Goal: Task Accomplishment & Management: Complete application form

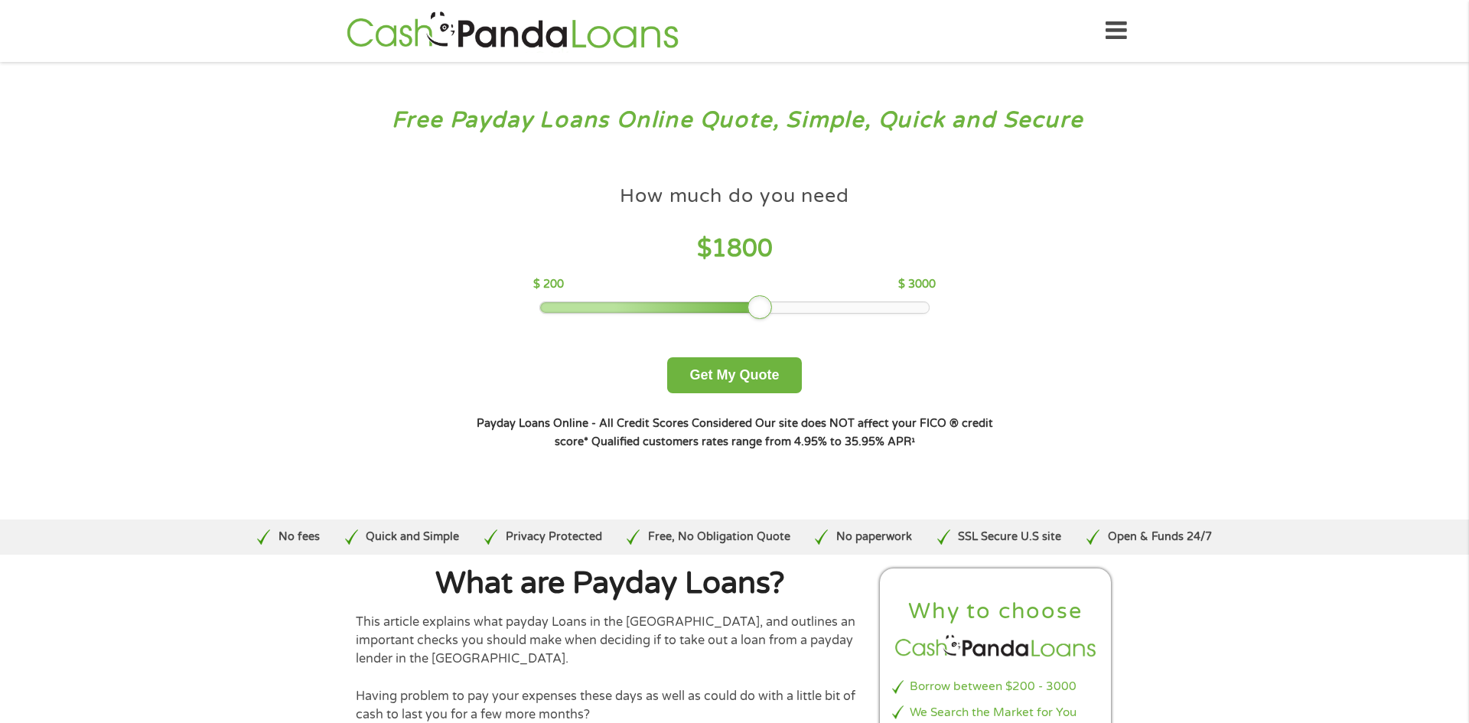
drag, startPoint x: 651, startPoint y: 307, endPoint x: 764, endPoint y: 306, distance: 113.3
click at [764, 306] on div at bounding box center [760, 307] width 24 height 24
click at [735, 377] on button "Get My Quote" at bounding box center [734, 375] width 134 height 36
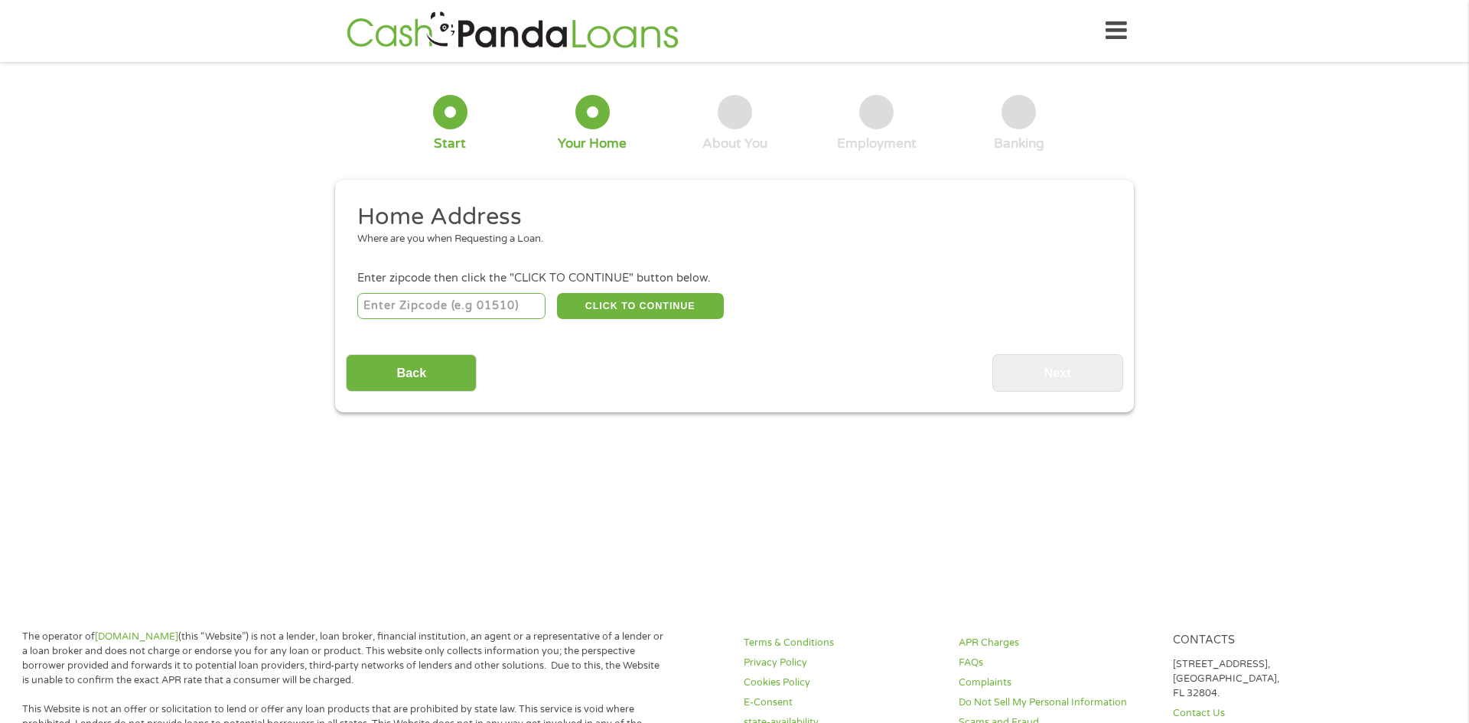
click at [488, 304] on input "number" at bounding box center [451, 306] width 189 height 26
type input "53590"
click at [587, 311] on button "CLICK TO CONTINUE" at bounding box center [640, 306] width 167 height 26
type input "53590"
type input "Sun Prairie"
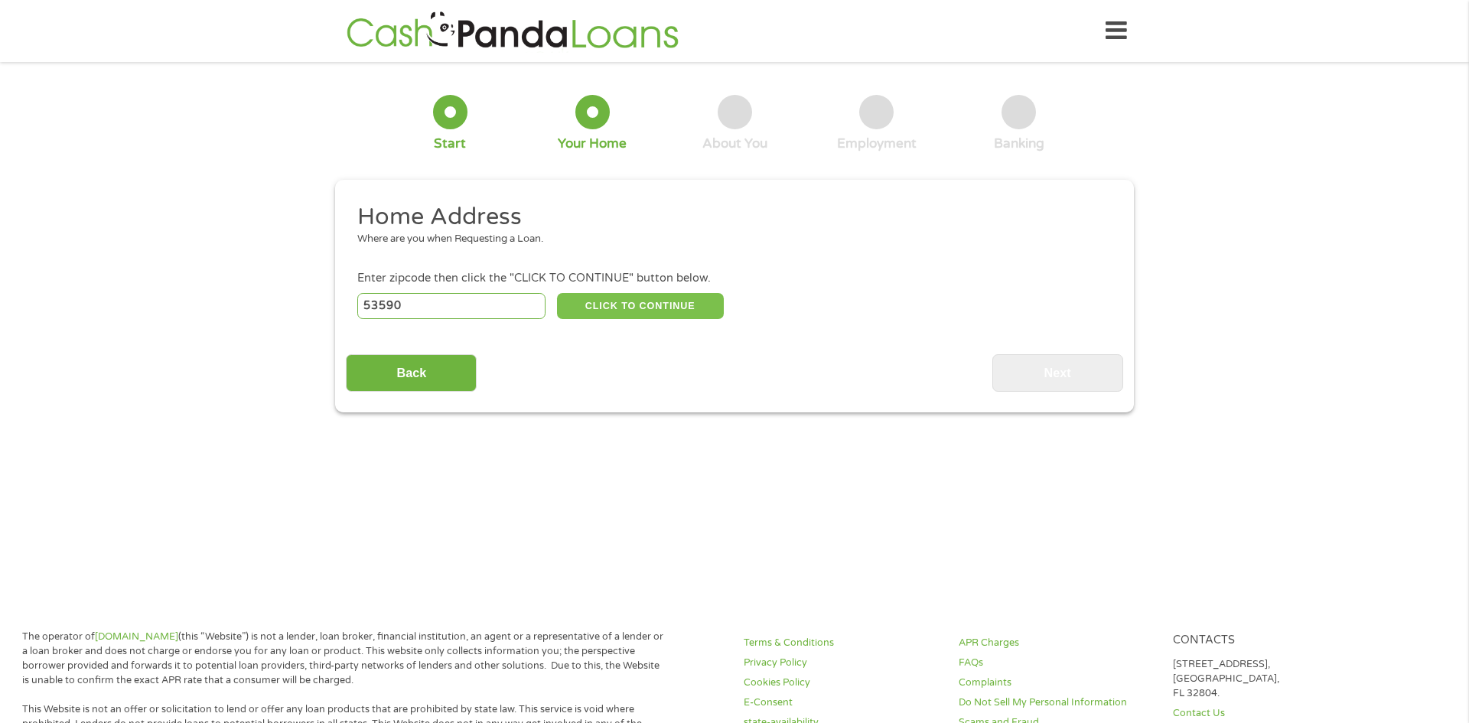
select select "Wisconsin"
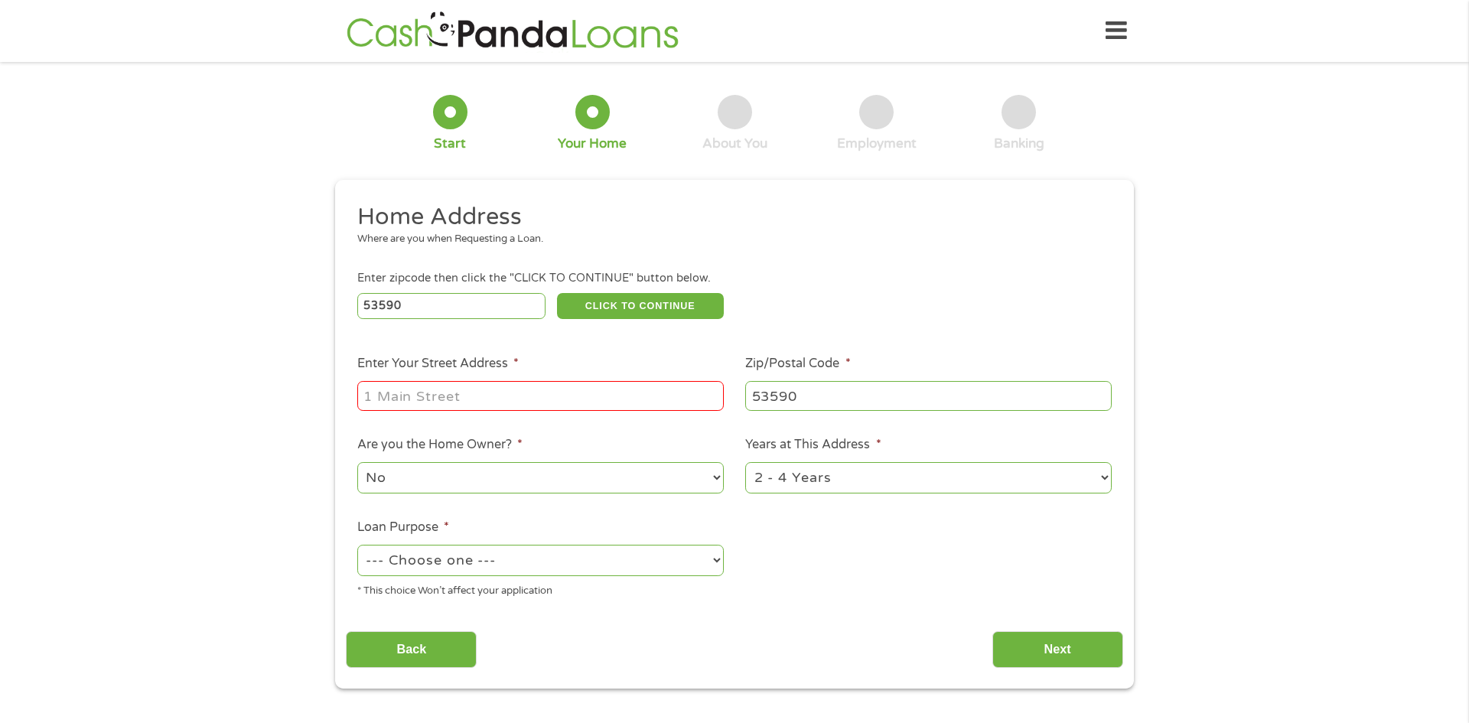
click at [379, 401] on input "Enter Your Street Address *" at bounding box center [540, 395] width 367 height 29
type input "1102 Vandenburg St"
click at [796, 484] on select "1 Year or less 1 - 2 Years 2 - 4 Years Over 4 Years" at bounding box center [928, 477] width 367 height 31
select select "60months"
click at [745, 464] on select "1 Year or less 1 - 2 Years 2 - 4 Years Over 4 Years" at bounding box center [928, 477] width 367 height 31
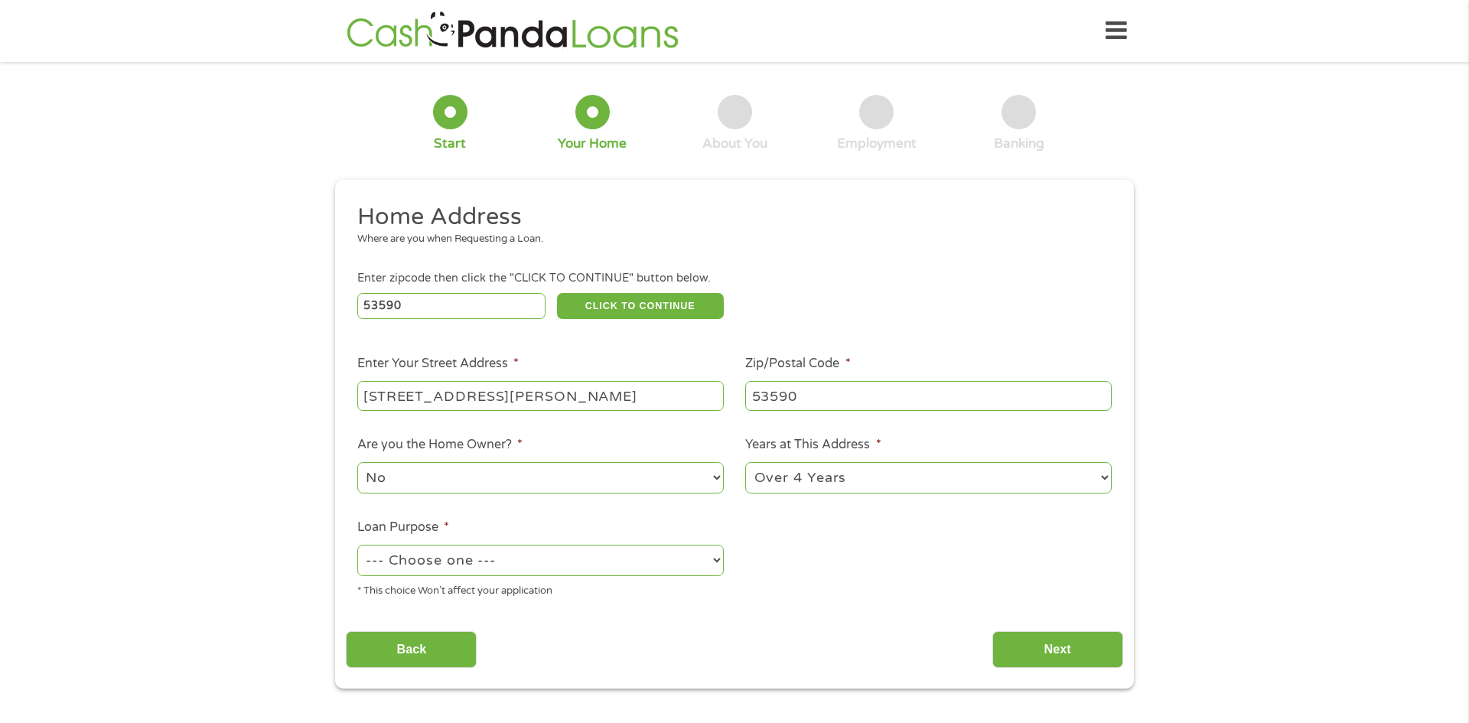
click at [475, 563] on select "--- Choose one --- Pay Bills Debt Consolidation Home Improvement Major Purchase…" at bounding box center [540, 560] width 367 height 31
select select "paybills"
click at [357, 546] on select "--- Choose one --- Pay Bills Debt Consolidation Home Improvement Major Purchase…" at bounding box center [540, 560] width 367 height 31
click at [1032, 649] on input "Next" at bounding box center [1058, 650] width 131 height 38
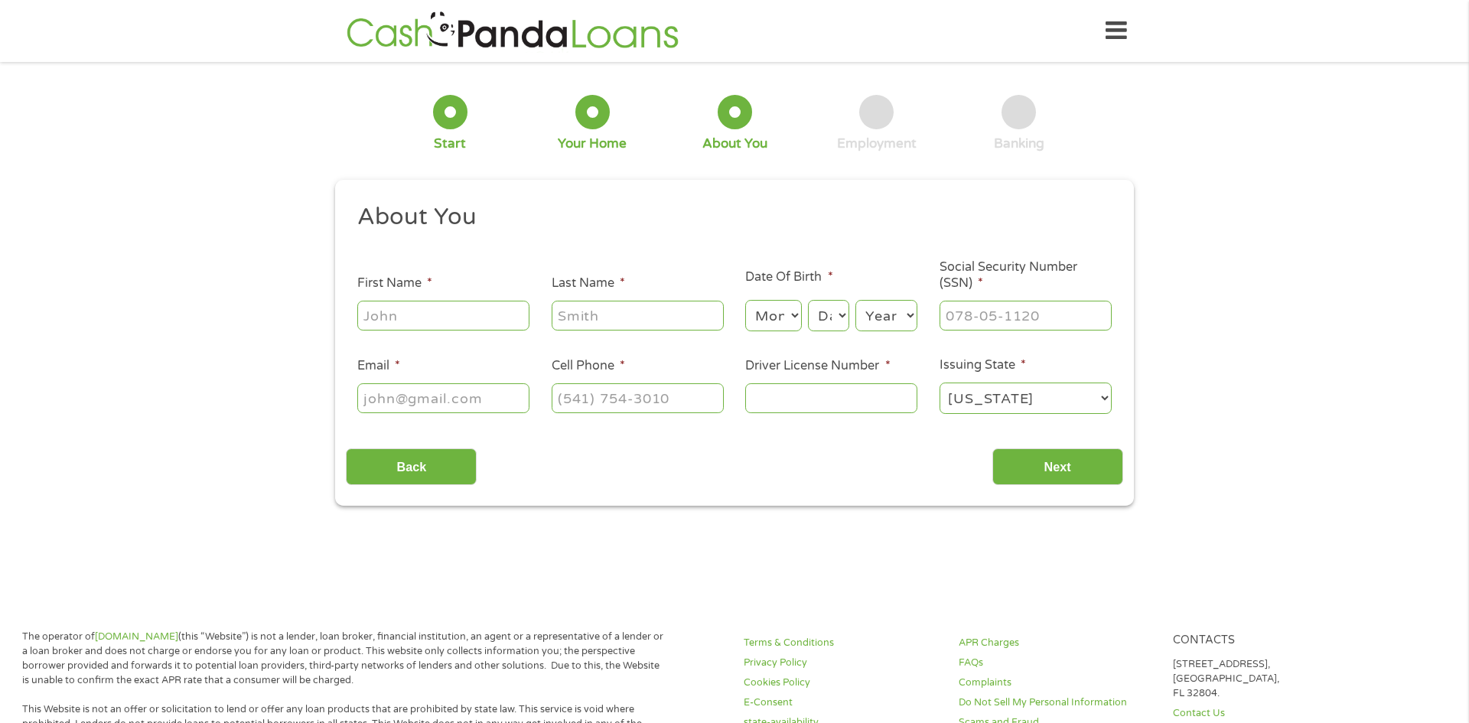
scroll to position [6, 6]
click at [436, 319] on input "First Name *" at bounding box center [443, 315] width 172 height 29
type input "Jaclyn"
type input "Vandyk"
type input "(608) 338-9421"
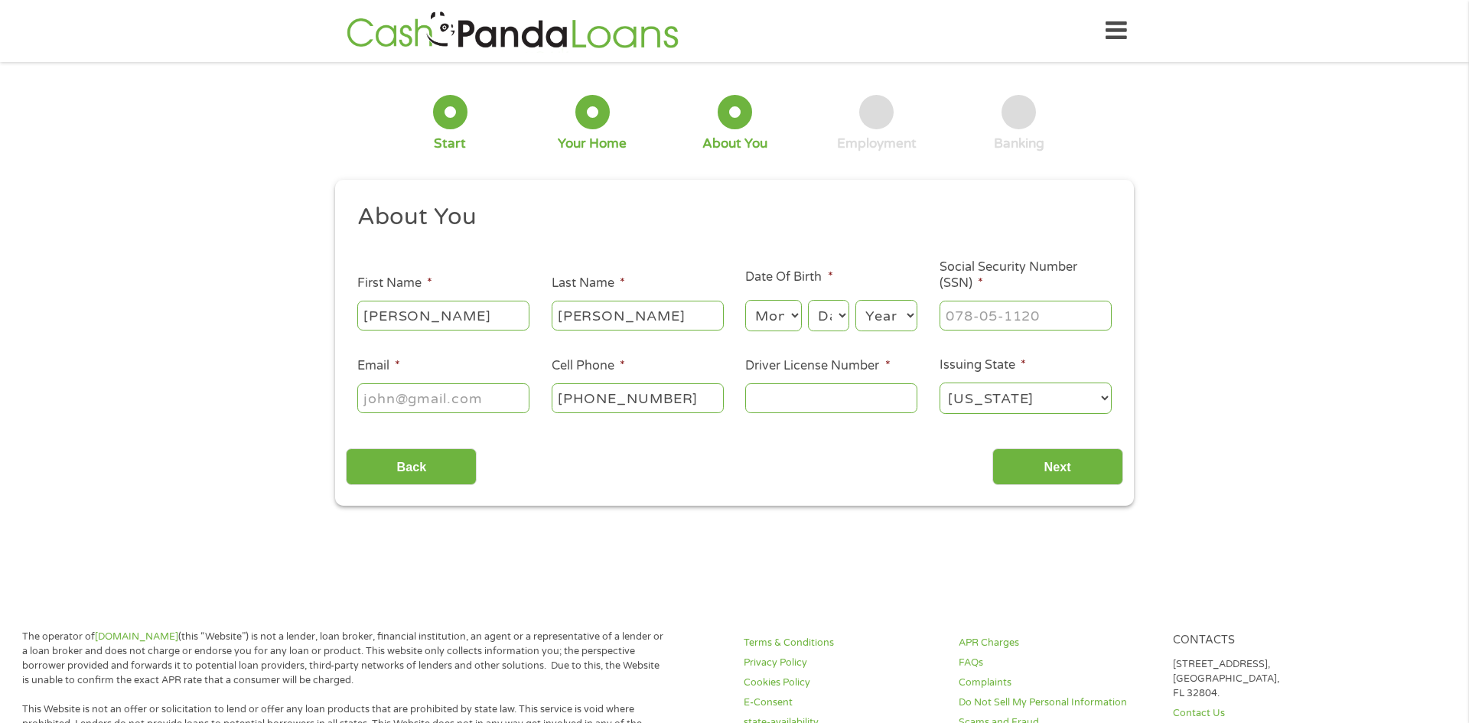
click at [773, 311] on select "Month 1 2 3 4 5 6 7 8 9 10 11 12" at bounding box center [773, 315] width 56 height 31
select select "8"
click at [745, 300] on select "Month 1 2 3 4 5 6 7 8 9 10 11 12" at bounding box center [773, 315] width 56 height 31
click at [827, 313] on select "Day 1 2 3 4 5 6 7 8 9 10 11 12 13 14 15 16 17 18 19 20 21 22 23 24 25 26 27 28 …" at bounding box center [828, 315] width 41 height 31
select select "17"
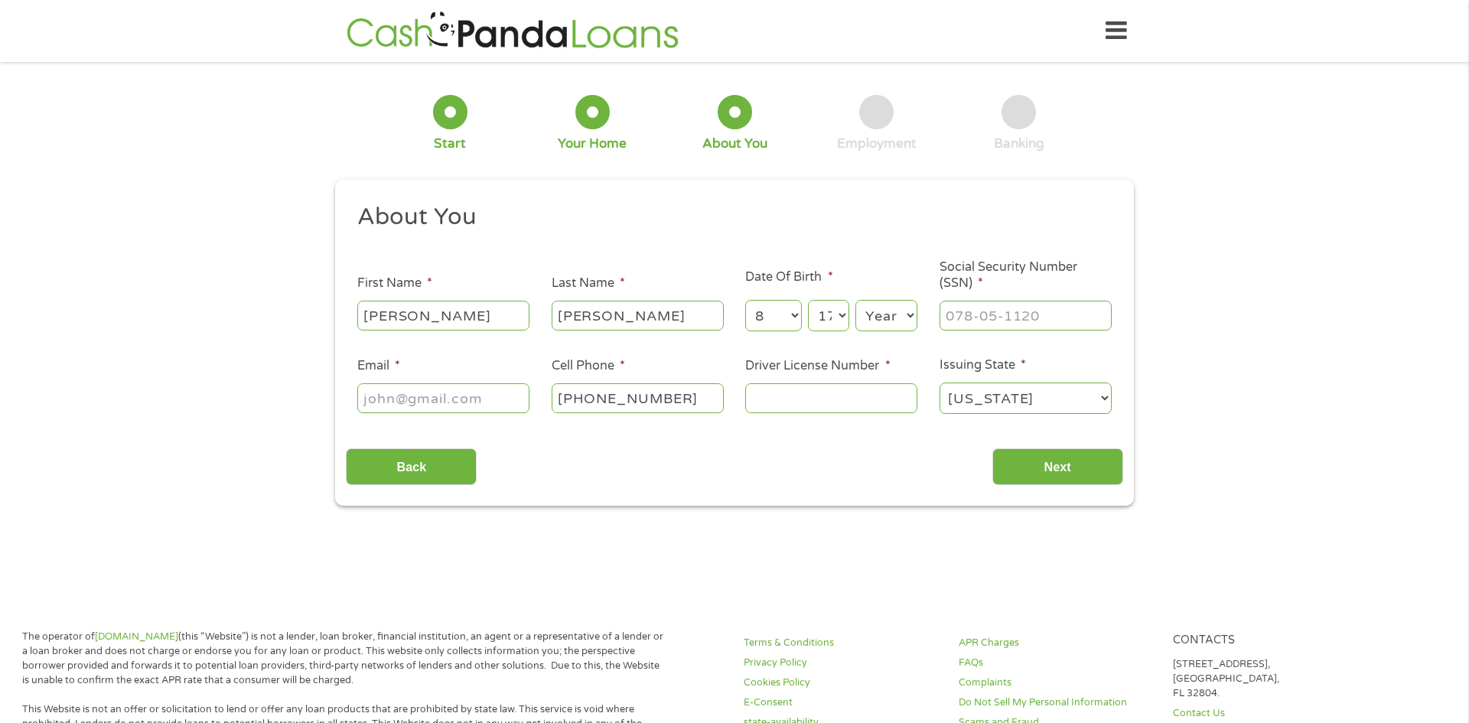
click at [808, 300] on select "Day 1 2 3 4 5 6 7 8 9 10 11 12 13 14 15 16 17 18 19 20 21 22 23 24 25 26 27 28 …" at bounding box center [828, 315] width 41 height 31
click at [888, 318] on select "Year 2007 2006 2005 2004 2003 2002 2001 2000 1999 1998 1997 1996 1995 1994 1993…" at bounding box center [887, 315] width 62 height 31
select select "1989"
click at [856, 300] on select "Year 2007 2006 2005 2004 2003 2002 2001 2000 1999 1998 1997 1996 1995 1994 1993…" at bounding box center [887, 315] width 62 height 31
click at [973, 314] on input "Social Security Number (SSN) *" at bounding box center [1026, 315] width 172 height 29
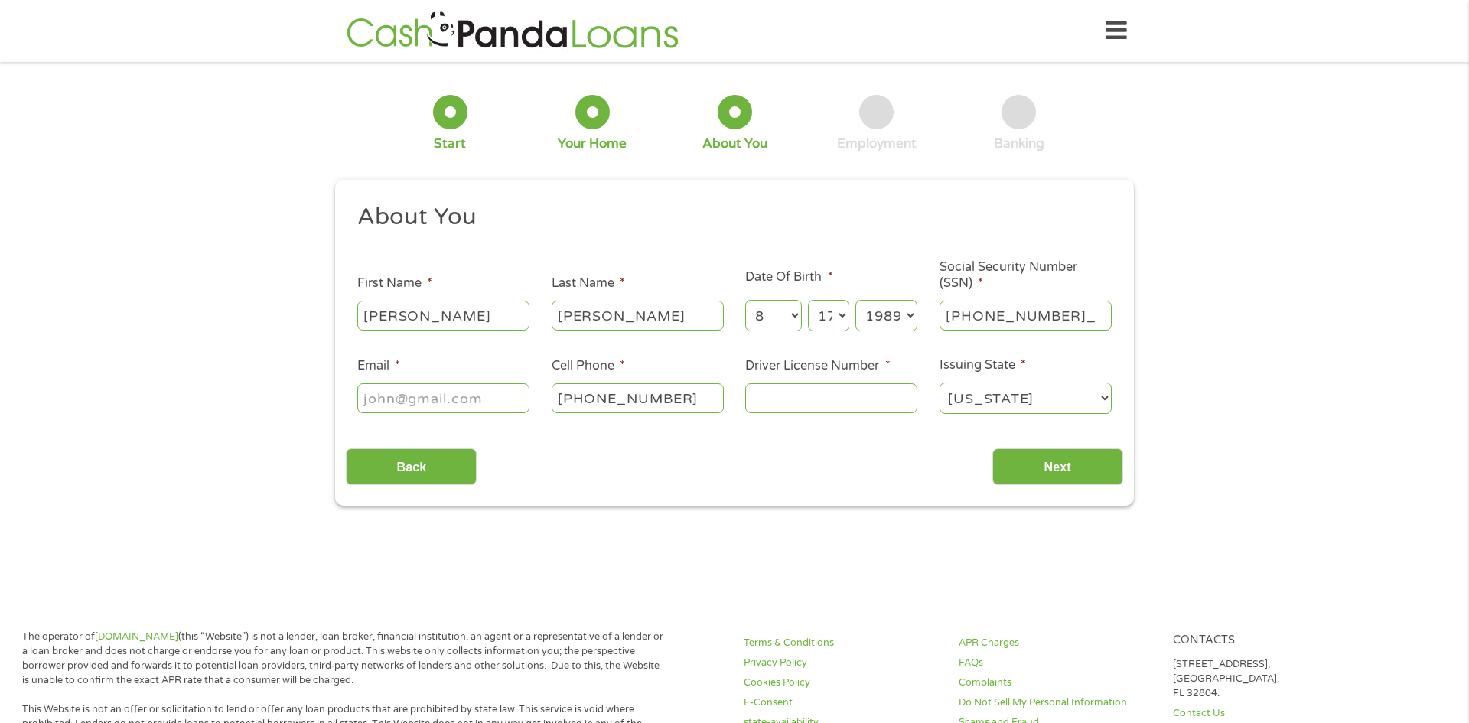
type input "390-08-7474"
click at [475, 406] on input "Email *" at bounding box center [443, 397] width 172 height 29
type input "jackiev7474@yahoo.com"
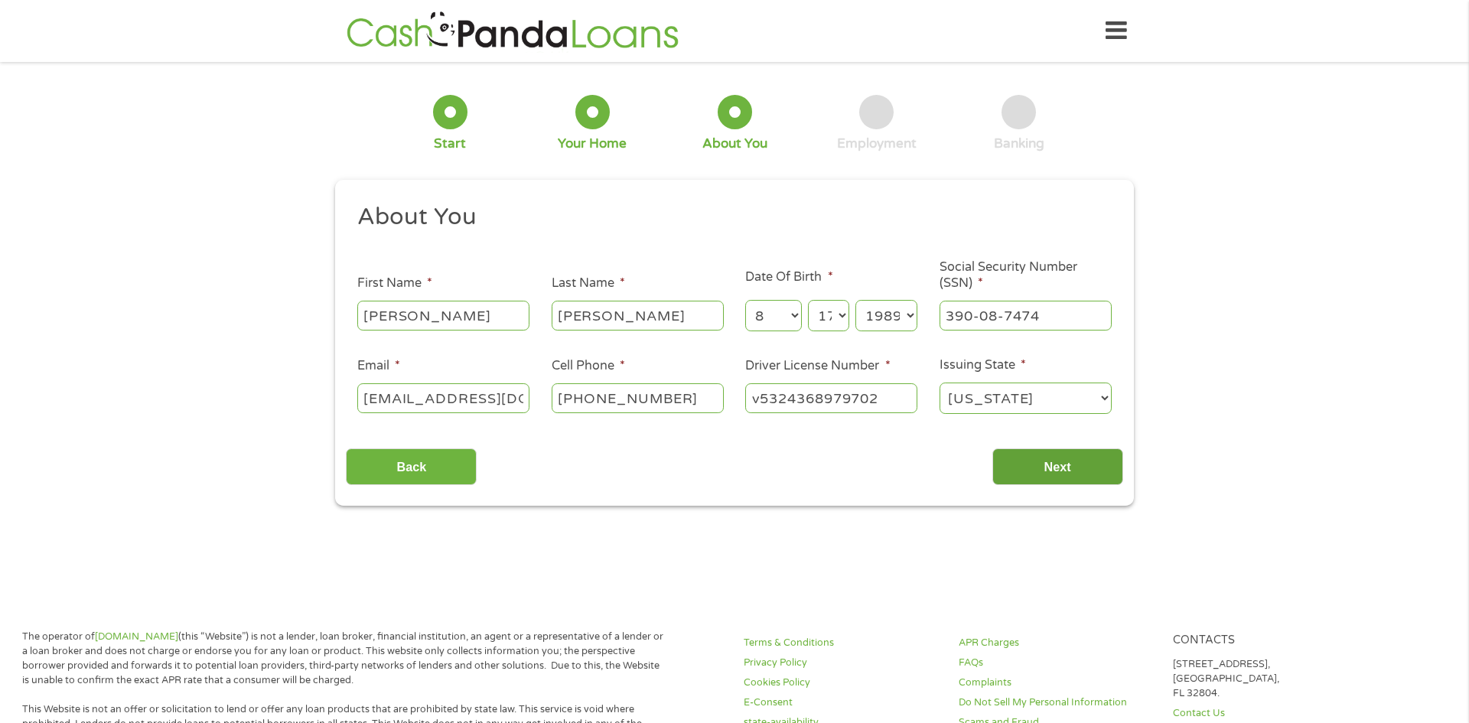
type input "v5324368979702"
click at [1059, 465] on input "Next" at bounding box center [1058, 467] width 131 height 38
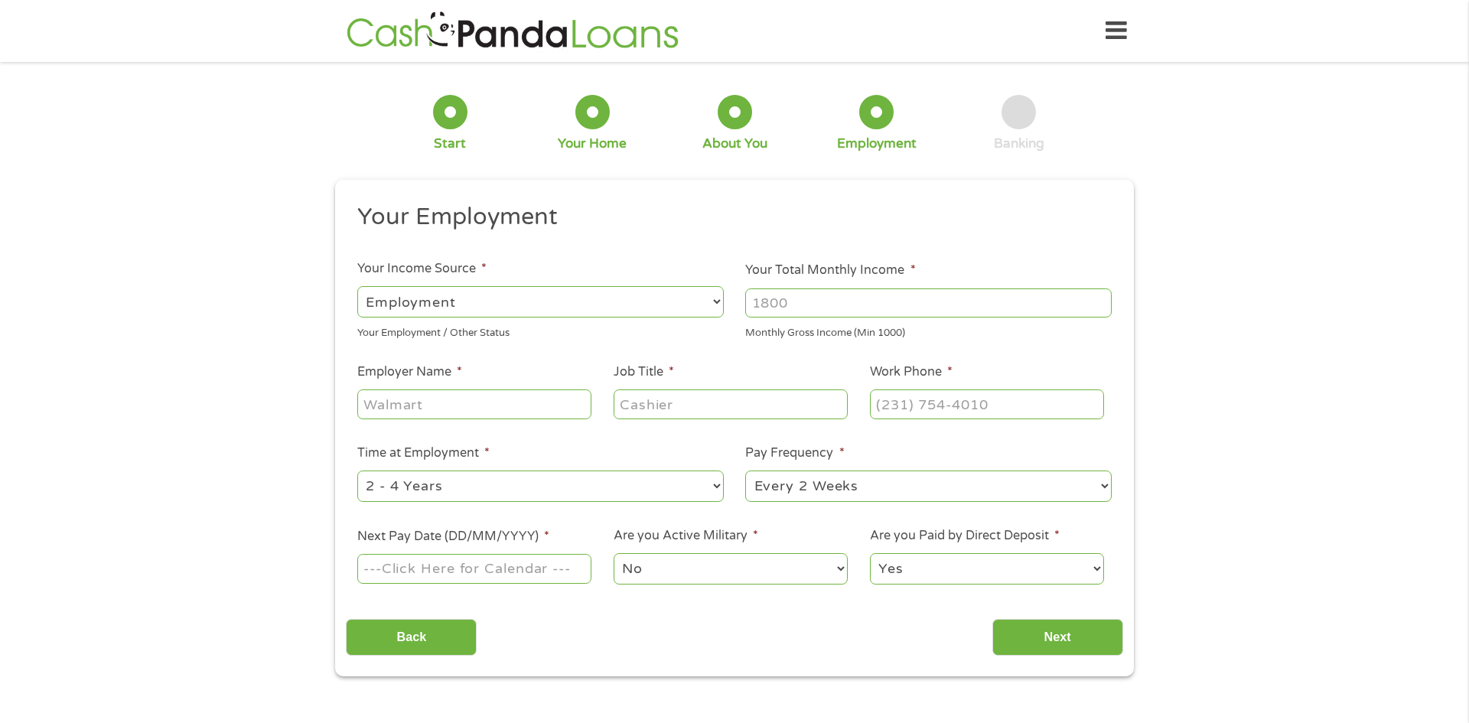
scroll to position [6, 6]
click at [628, 300] on select "--- Choose one --- Employment Self Employed Benefits" at bounding box center [540, 301] width 367 height 31
select select "benefits"
click at [357, 286] on select "--- Choose one --- Employment Self Employed Benefits" at bounding box center [540, 301] width 367 height 31
type input "Other"
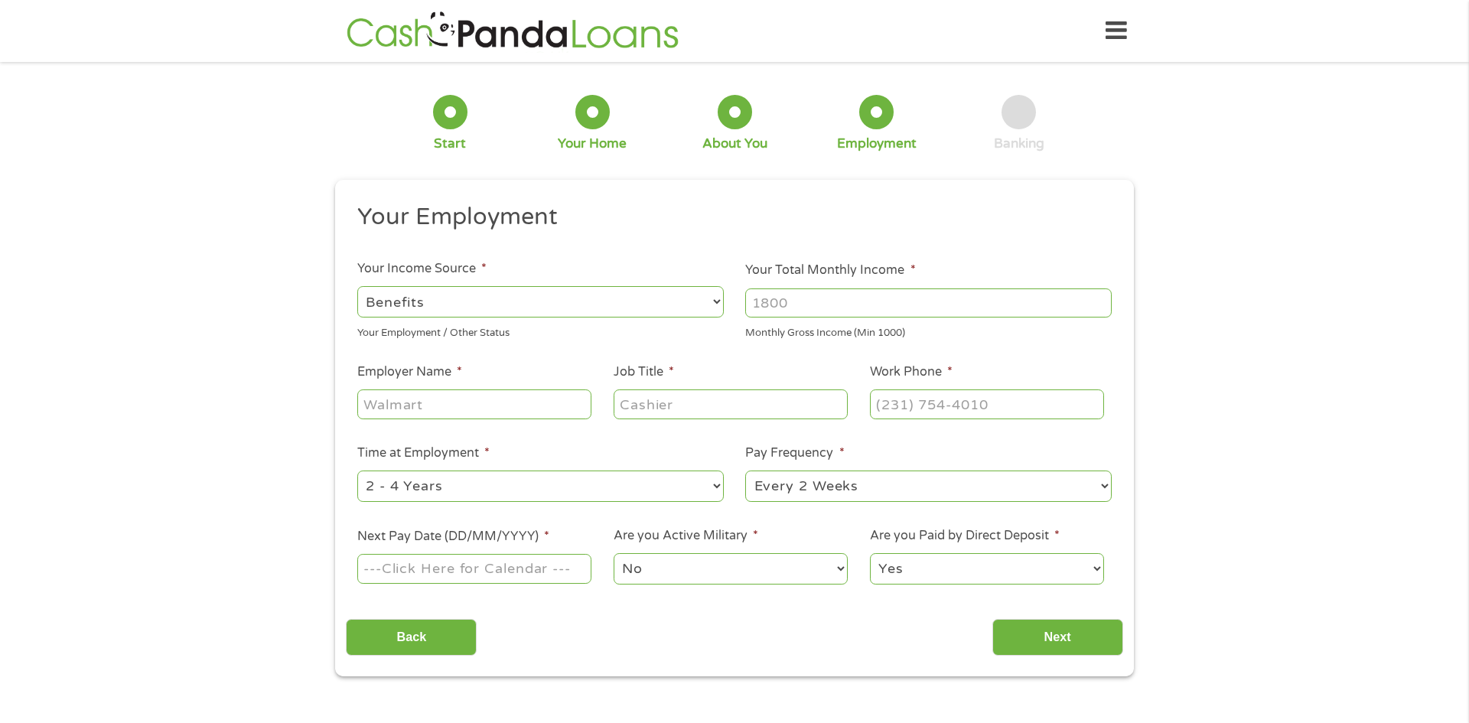
type input "(608) 338-9421"
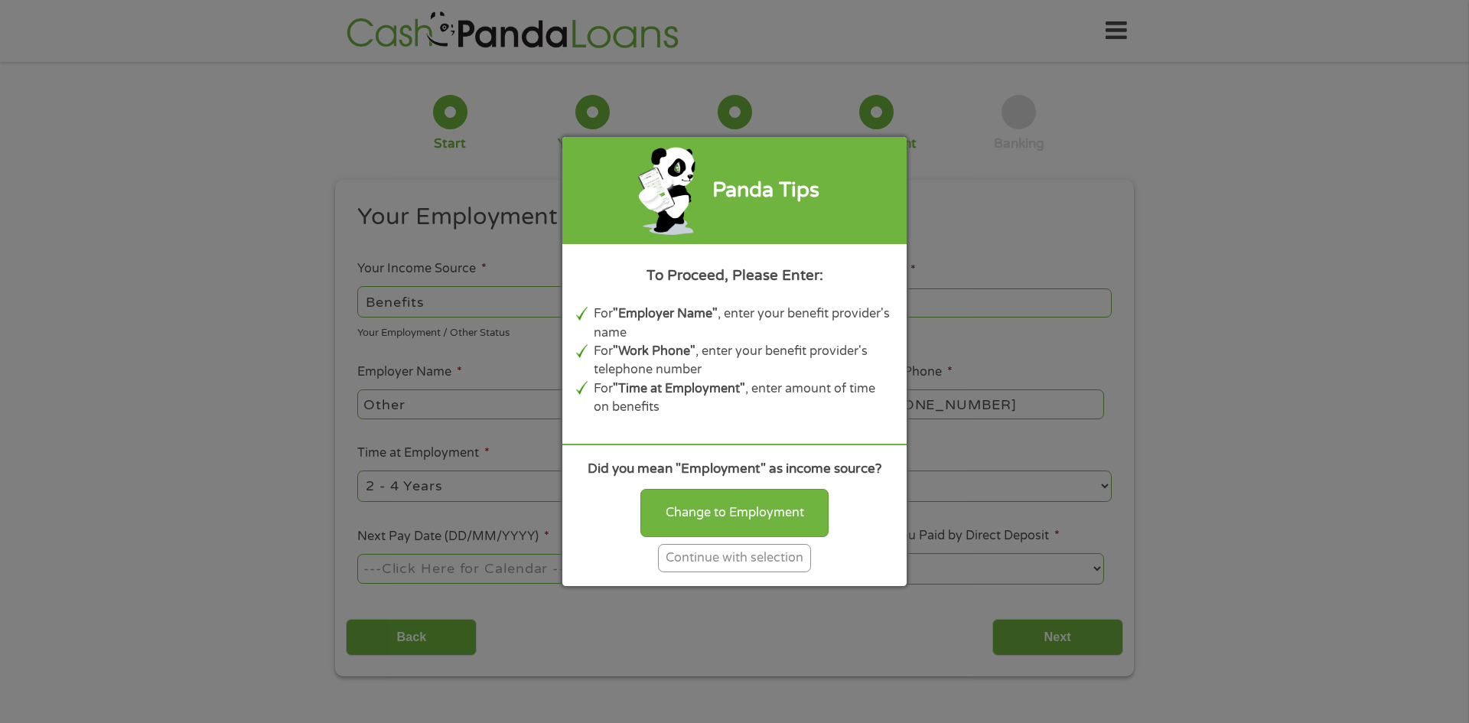
click at [726, 562] on div "Continue with selection" at bounding box center [734, 558] width 153 height 28
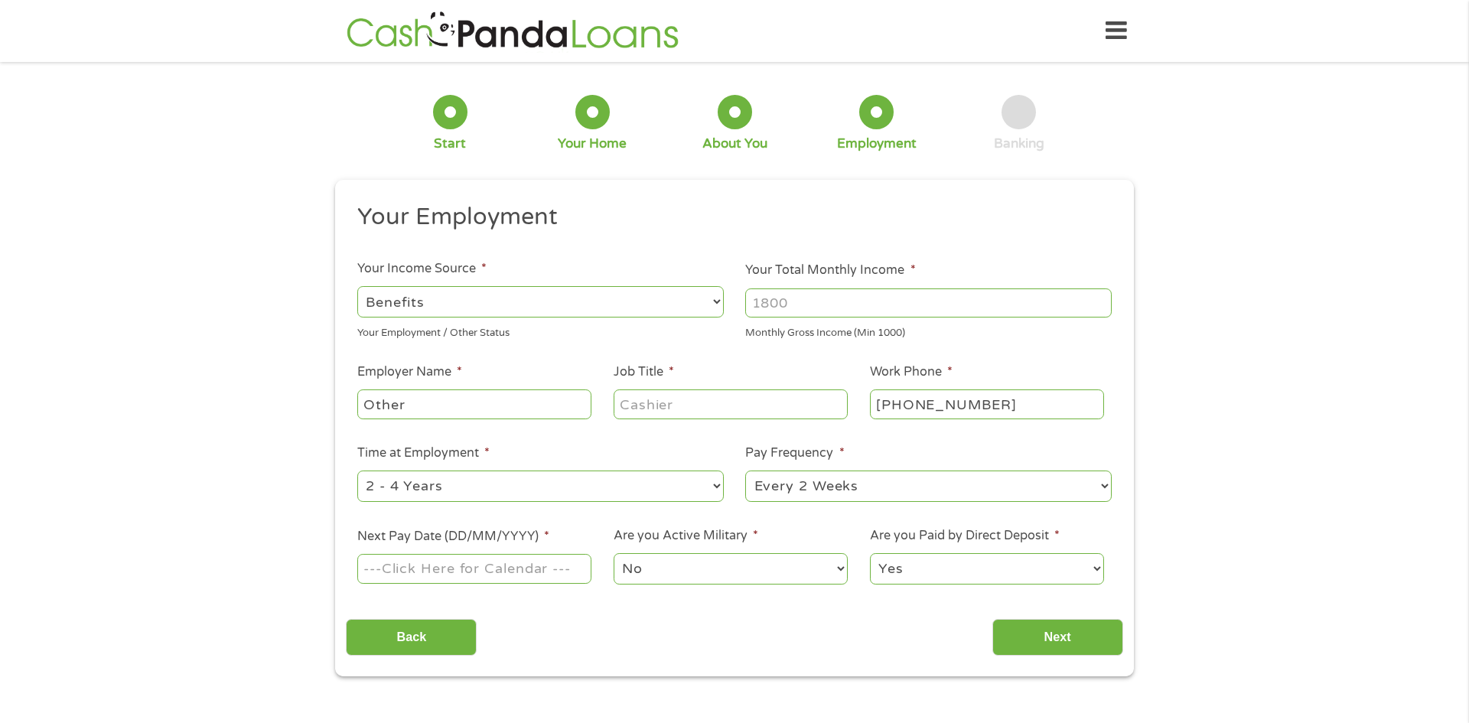
click at [794, 305] on input "Your Total Monthly Income *" at bounding box center [928, 303] width 367 height 29
type input "2000"
click at [683, 404] on input "Job Title *" at bounding box center [731, 404] width 234 height 29
type input "social security"
click at [517, 488] on select "--- Choose one --- 1 Year or less 1 - 2 Years 2 - 4 Years Over 4 Years" at bounding box center [540, 486] width 367 height 31
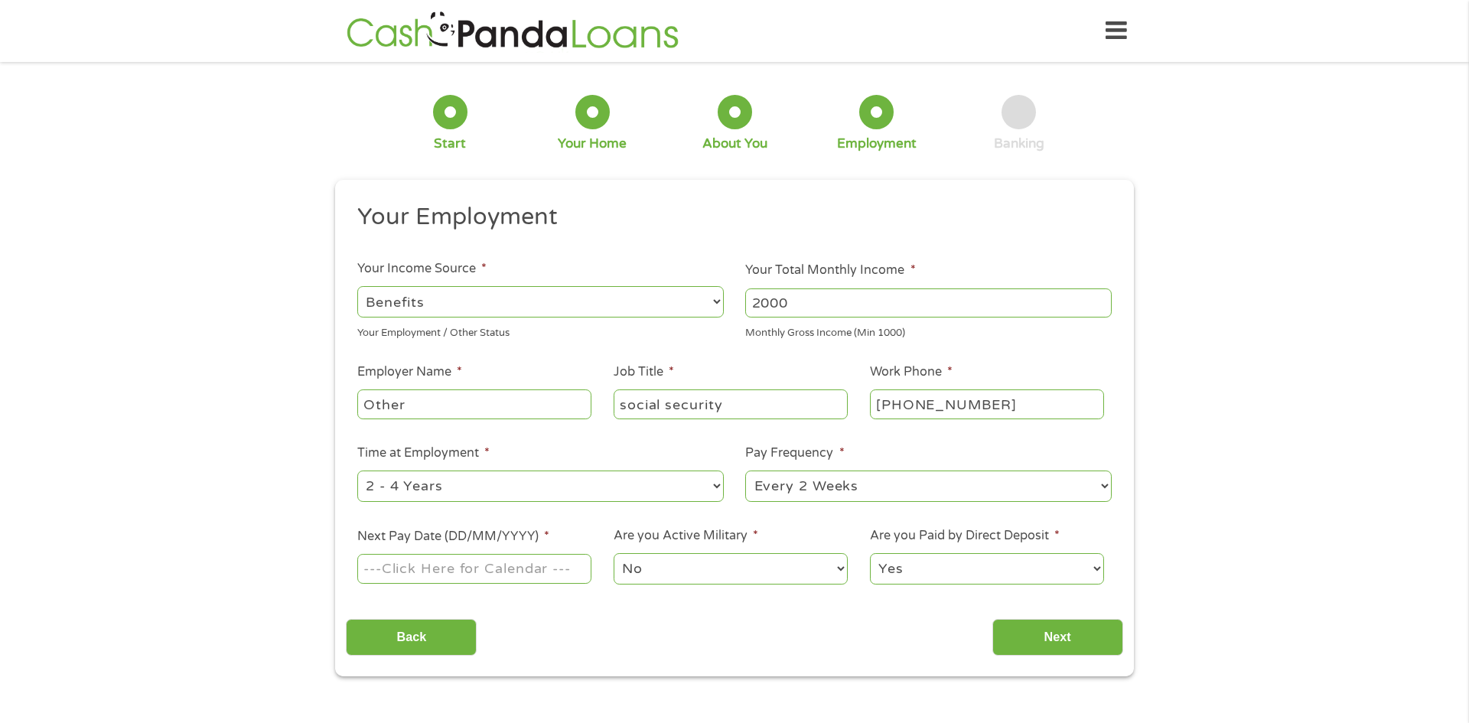
select select "60months"
click at [357, 471] on select "--- Choose one --- 1 Year or less 1 - 2 Years 2 - 4 Years Over 4 Years" at bounding box center [540, 486] width 367 height 31
click at [879, 480] on select "--- Choose one --- Every 2 Weeks Every Week Monthly Semi-Monthly" at bounding box center [928, 486] width 367 height 31
select select "monthly"
click at [745, 471] on select "--- Choose one --- Every 2 Weeks Every Week Monthly Semi-Monthly" at bounding box center [928, 486] width 367 height 31
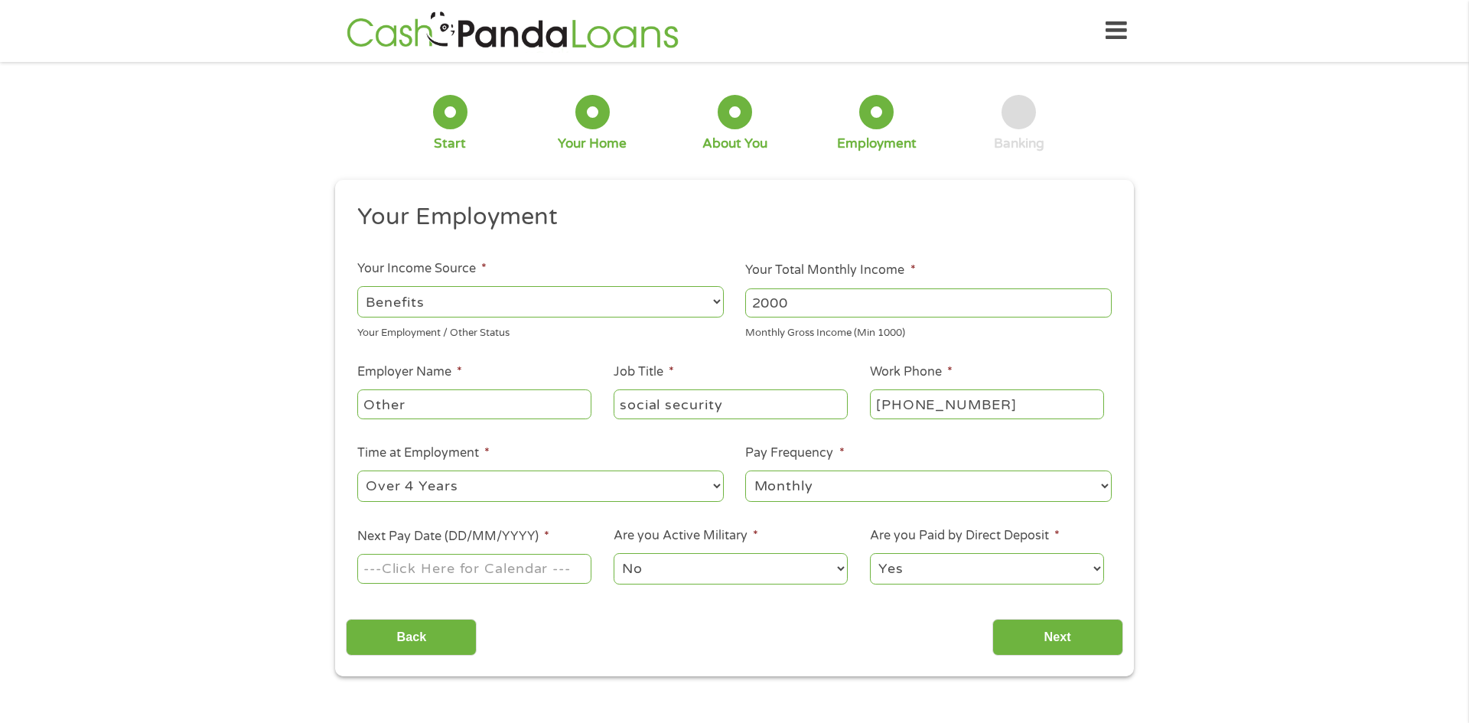
click at [476, 576] on input "Next Pay Date (DD/MM/YYYY) *" at bounding box center [474, 568] width 234 height 29
type input "31/10/2025"
click at [1066, 641] on input "Next" at bounding box center [1058, 638] width 131 height 38
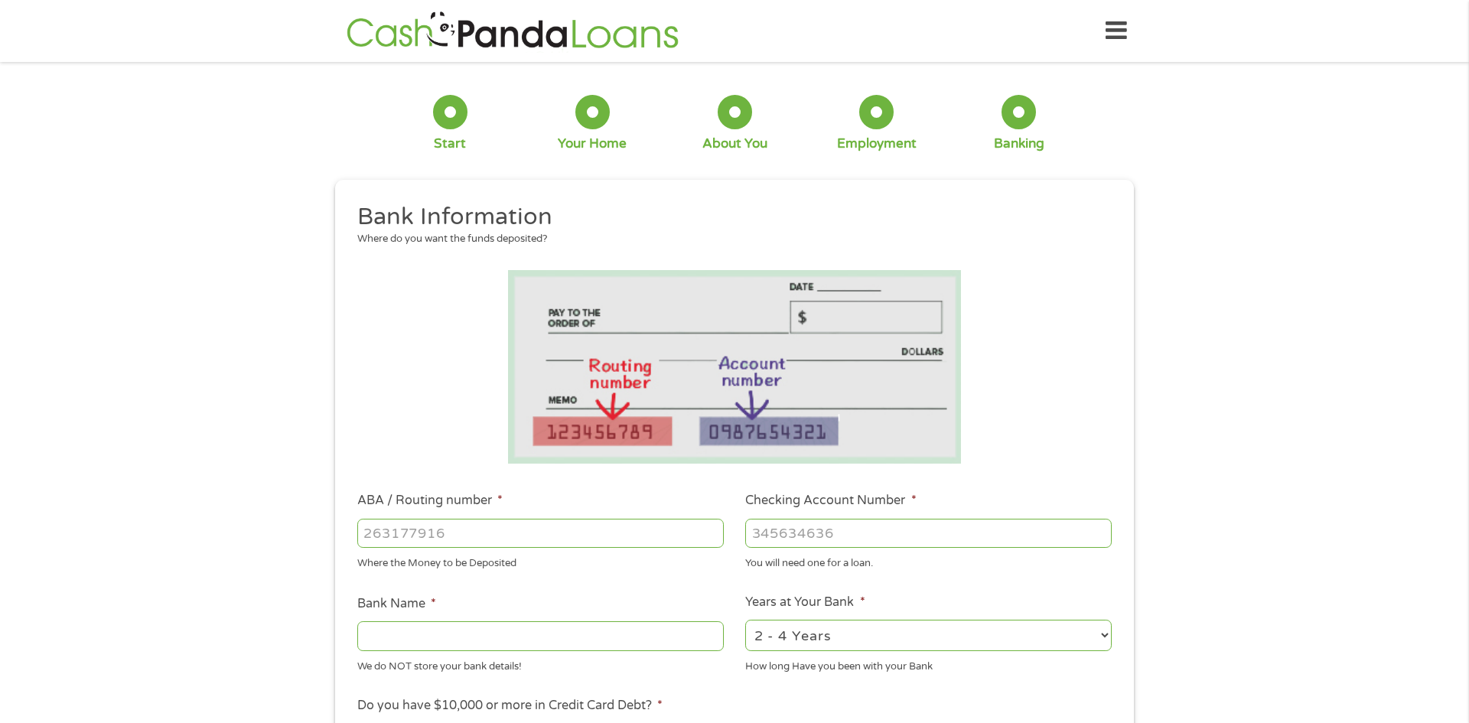
click at [550, 535] on input "ABA / Routing number *" at bounding box center [540, 533] width 367 height 29
type input "275979076"
type input "UNIVERSITY OF WISCONSIN C U"
type input "275979076"
click at [814, 531] on input "Checking Account Number *" at bounding box center [928, 533] width 367 height 29
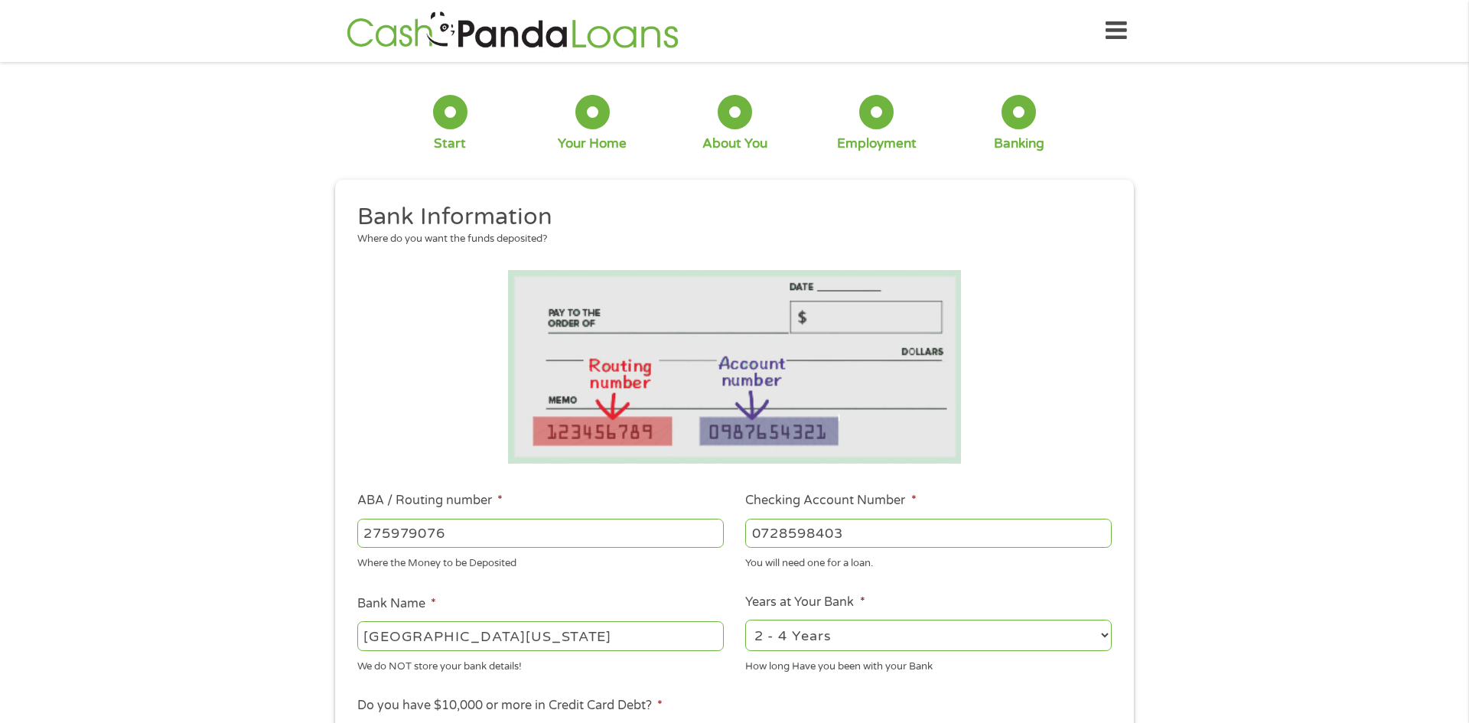
type input "0728598403"
click at [875, 627] on select "2 - 4 Years 6 - 12 Months 1 - 2 Years Over 4 Years" at bounding box center [928, 635] width 367 height 31
select select "60months"
click at [745, 620] on select "2 - 4 Years 6 - 12 Months 1 - 2 Years Over 4 Years" at bounding box center [928, 635] width 367 height 31
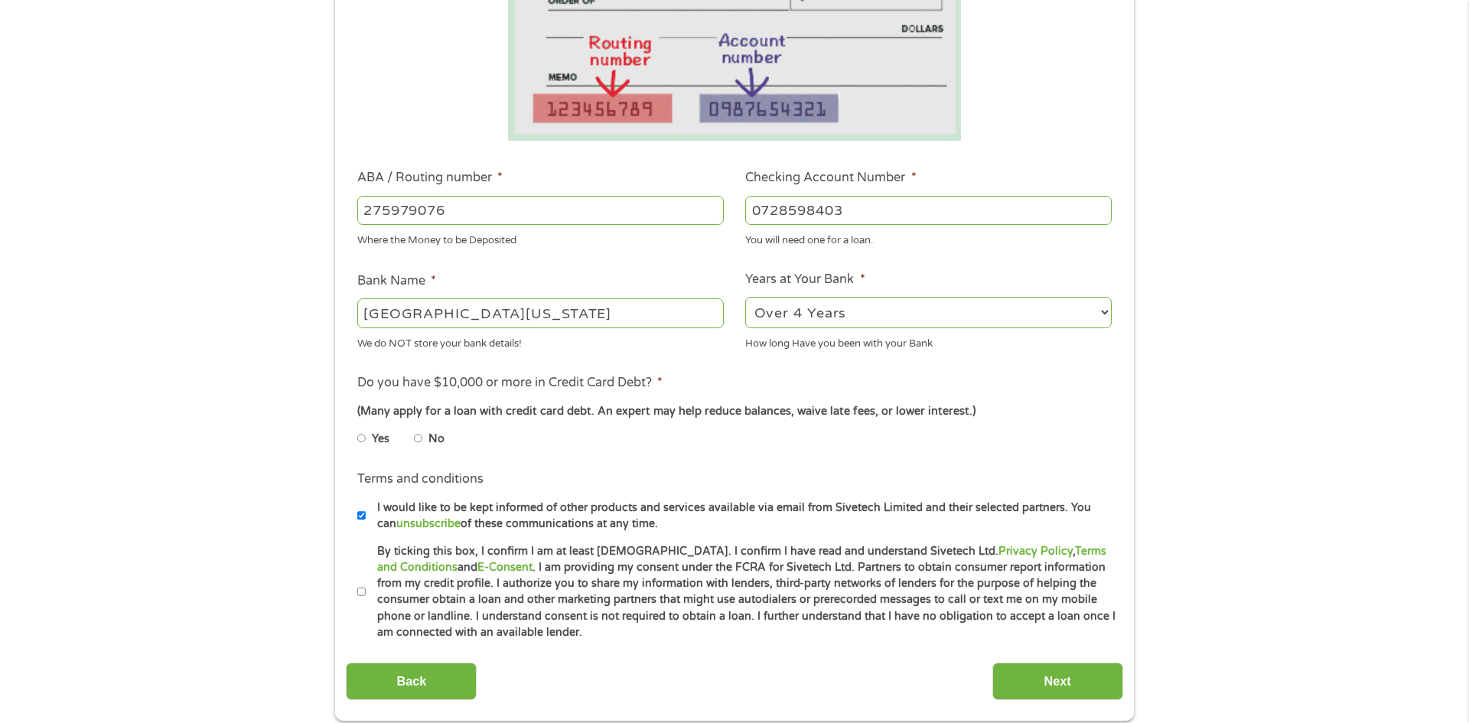
scroll to position [334, 0]
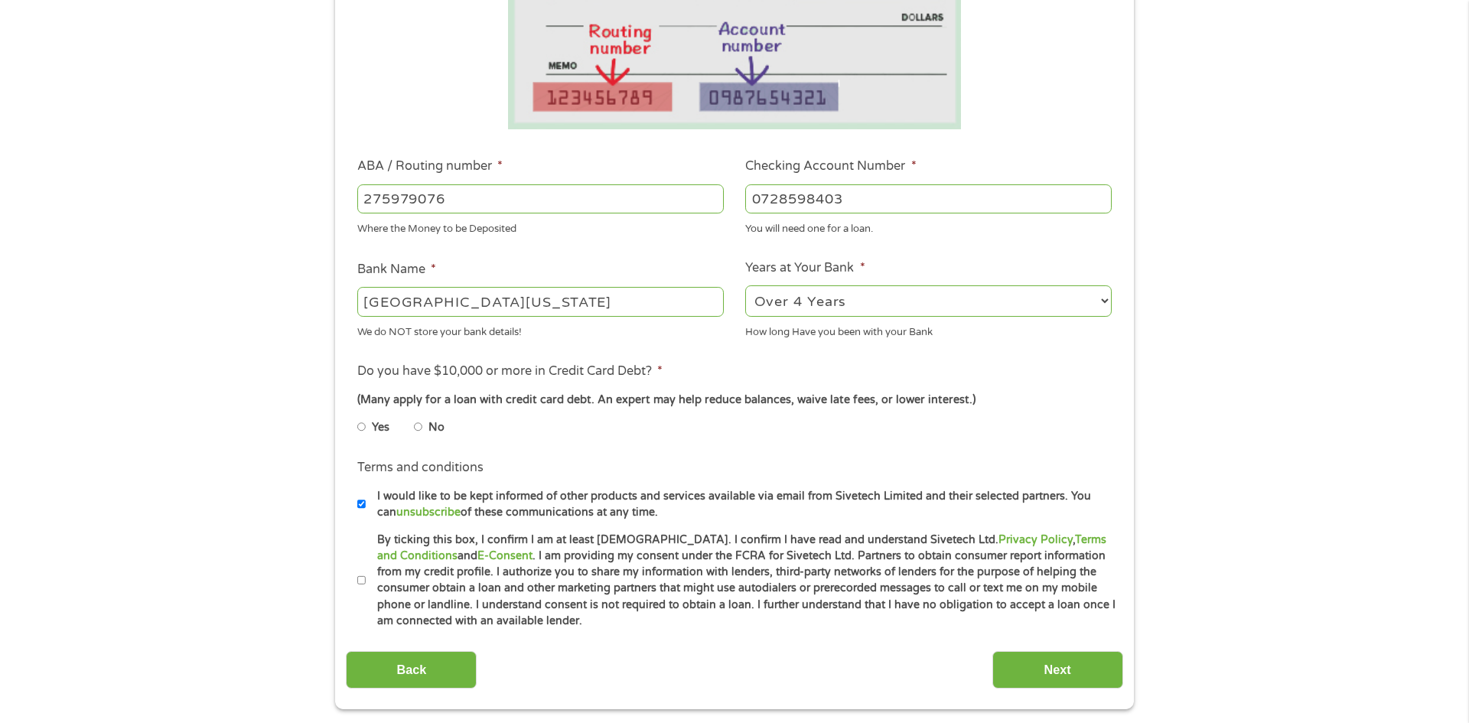
click at [420, 429] on input "No" at bounding box center [418, 427] width 9 height 24
radio input "true"
click at [364, 585] on input "By ticking this box, I confirm I am at least 18 years old. I confirm I have rea…" at bounding box center [361, 581] width 9 height 24
checkbox input "true"
click at [1056, 680] on input "Next" at bounding box center [1058, 670] width 131 height 38
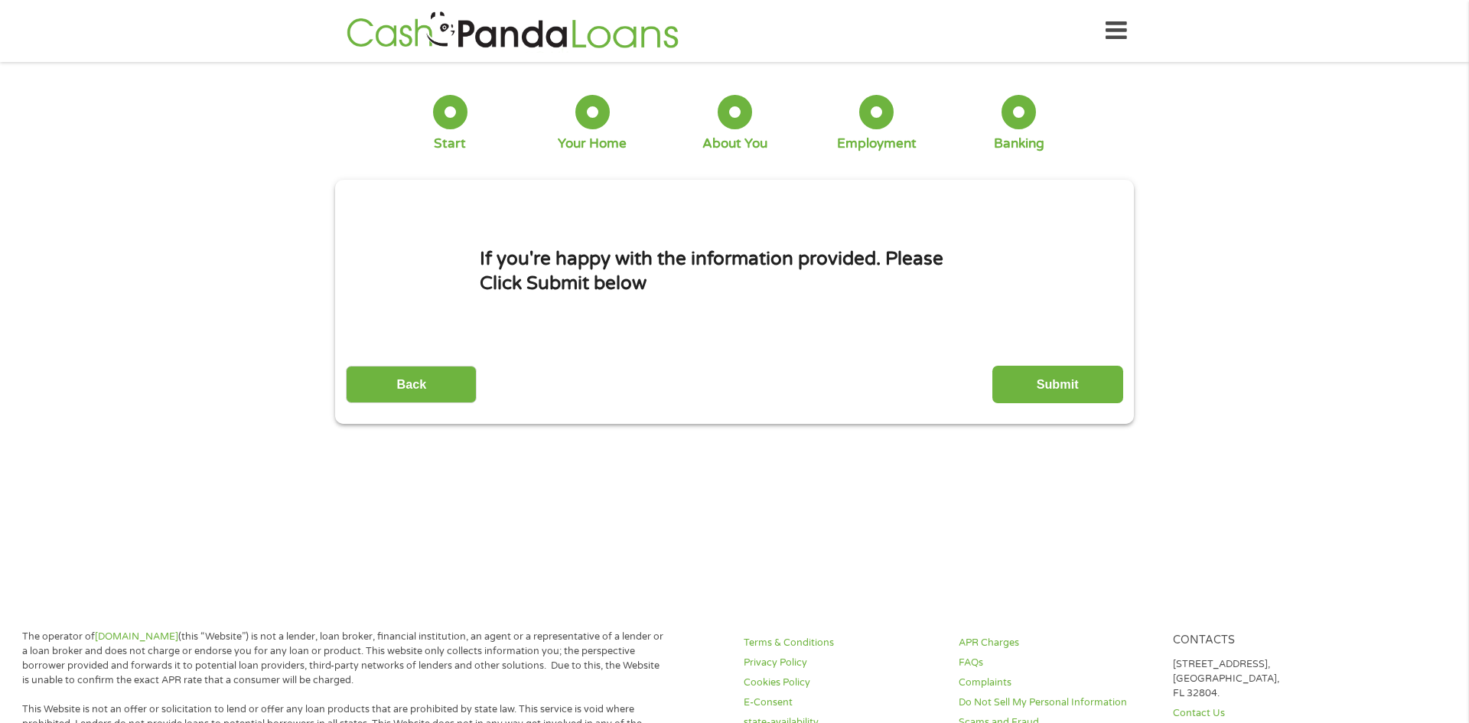
scroll to position [6, 6]
click at [1011, 384] on input "Submit" at bounding box center [1058, 385] width 131 height 38
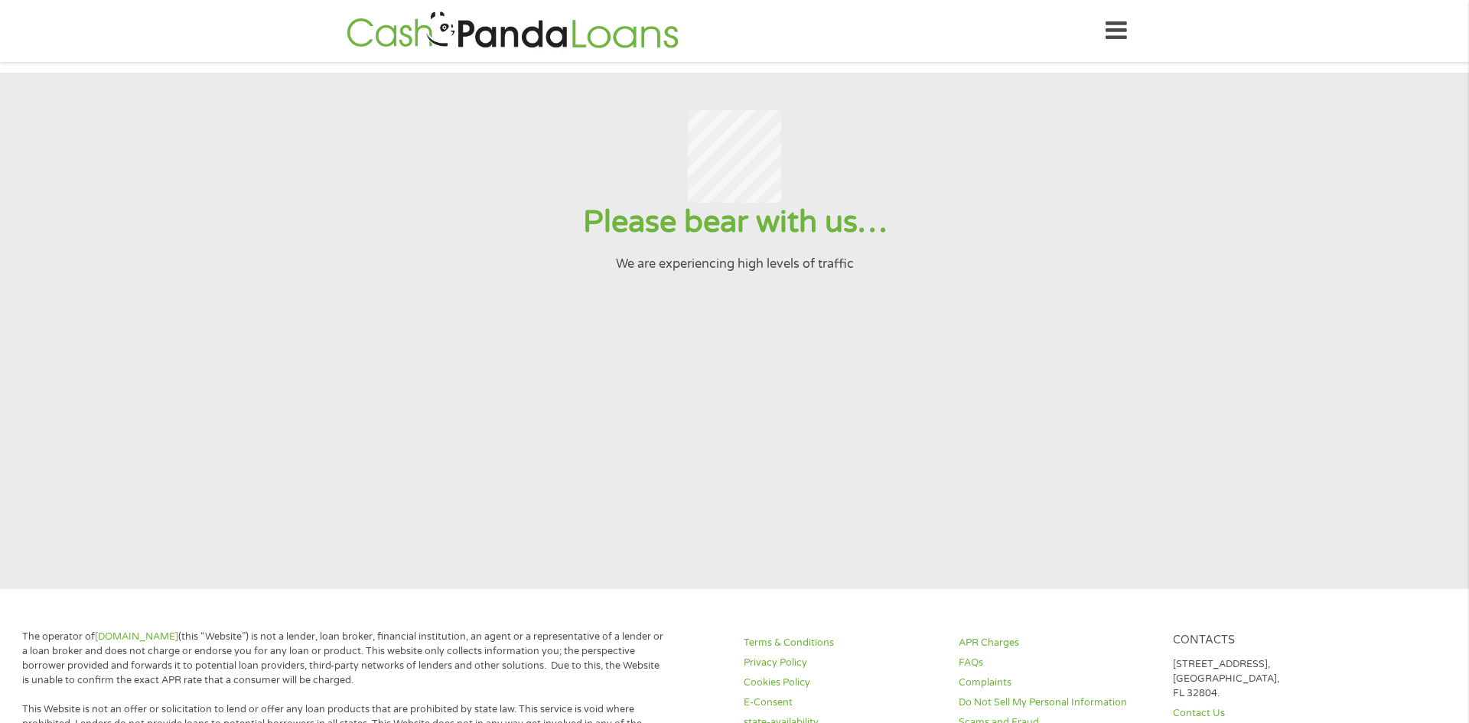
scroll to position [0, 0]
